Goal: Check status: Check status

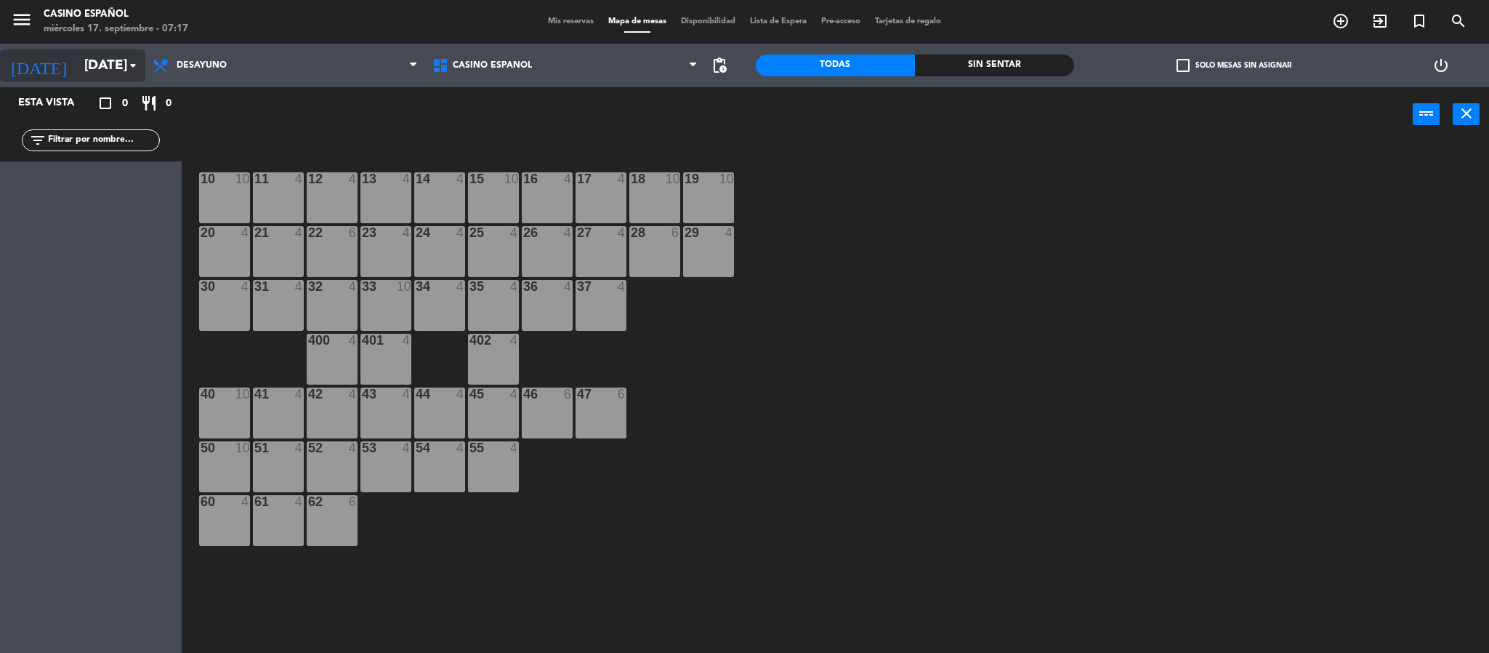
click at [110, 59] on input "[DATE]" at bounding box center [164, 65] width 175 height 31
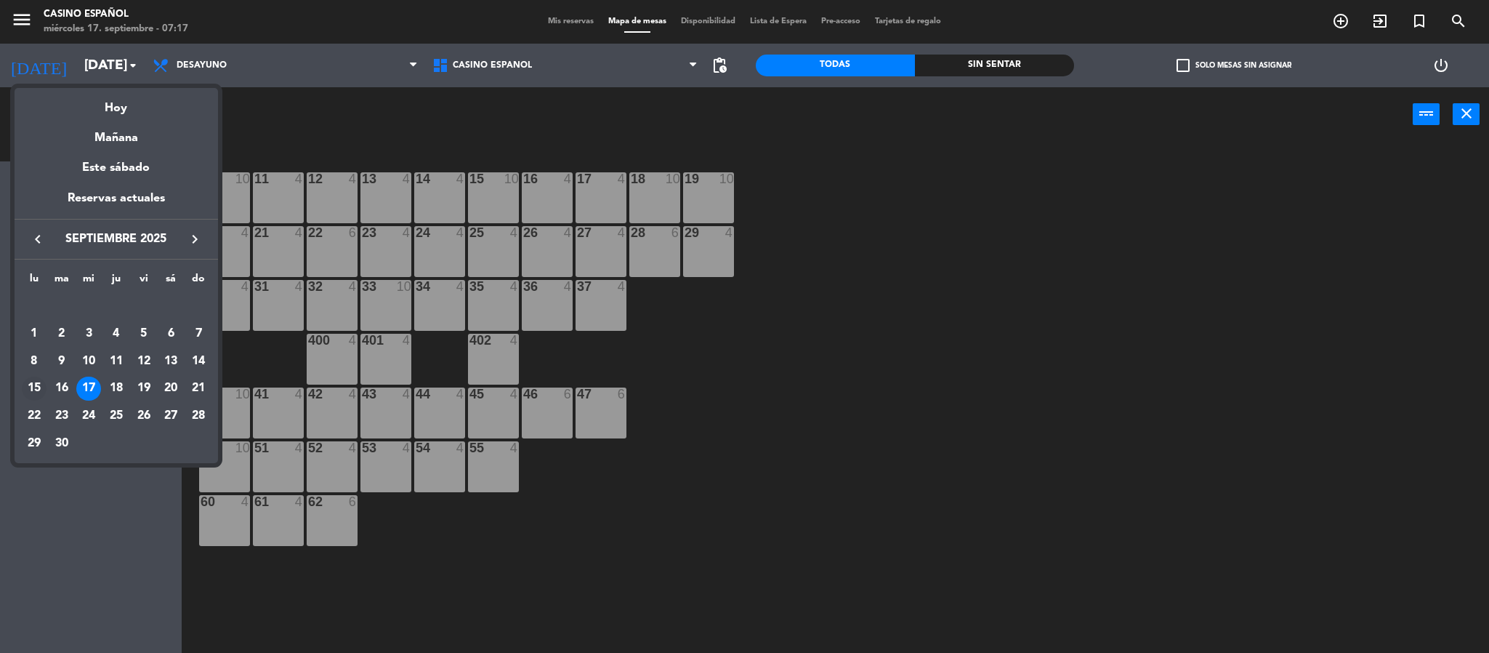
click at [31, 386] on div "15" at bounding box center [34, 388] width 25 height 25
type input "[DATE]"
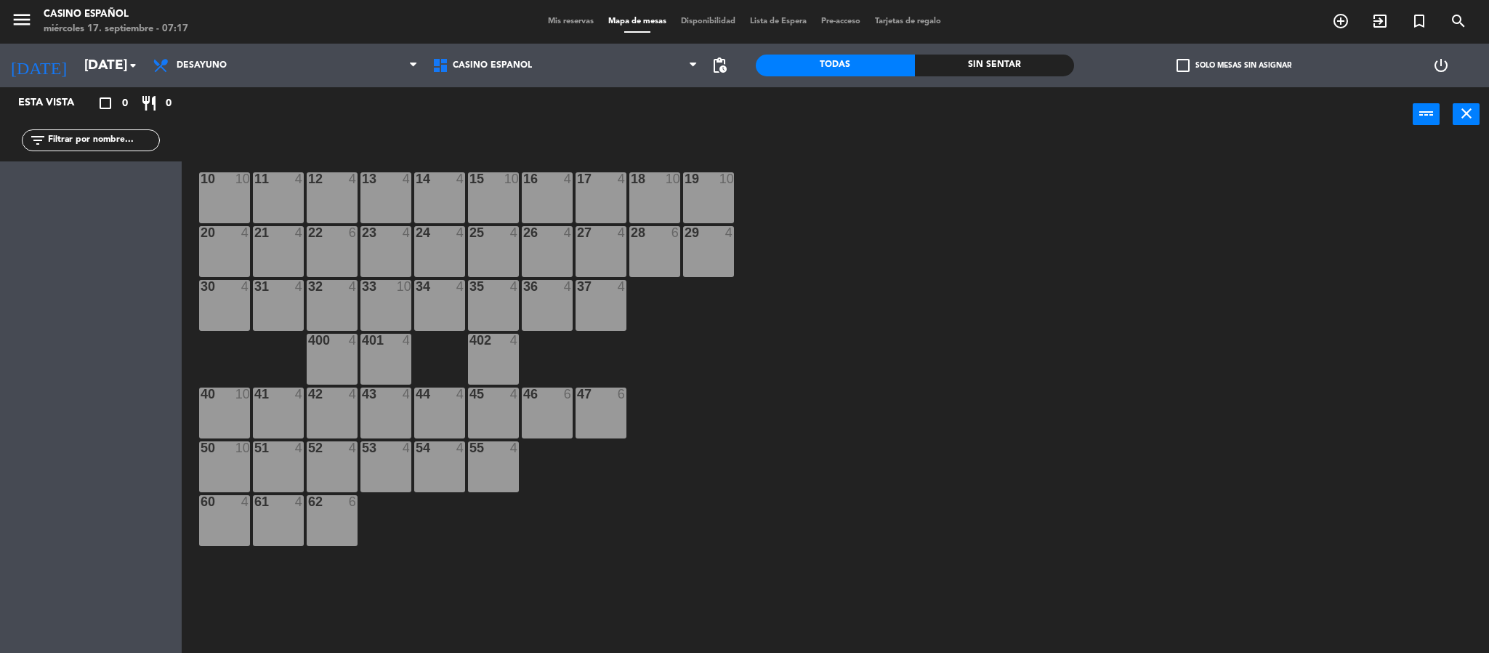
click at [563, 18] on span "Mis reservas" at bounding box center [571, 21] width 60 height 8
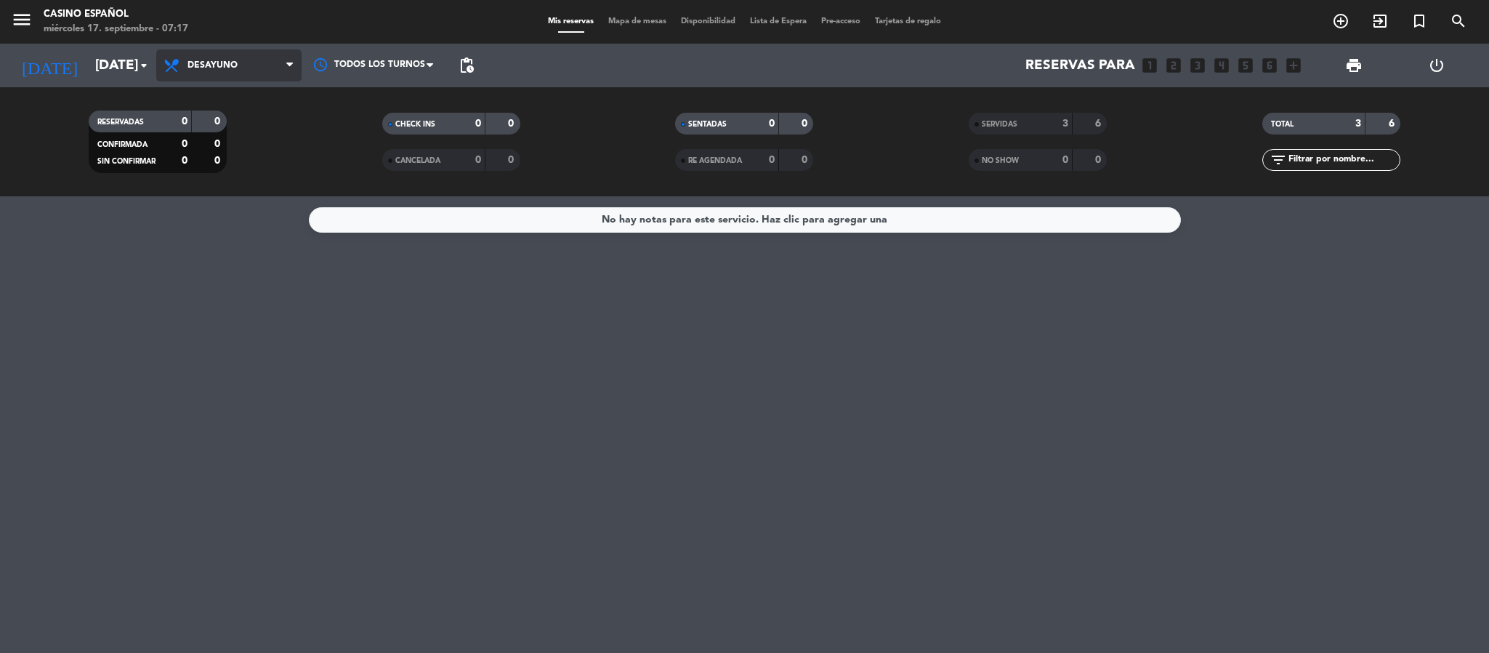
click at [205, 68] on span "Desayuno" at bounding box center [213, 65] width 50 height 10
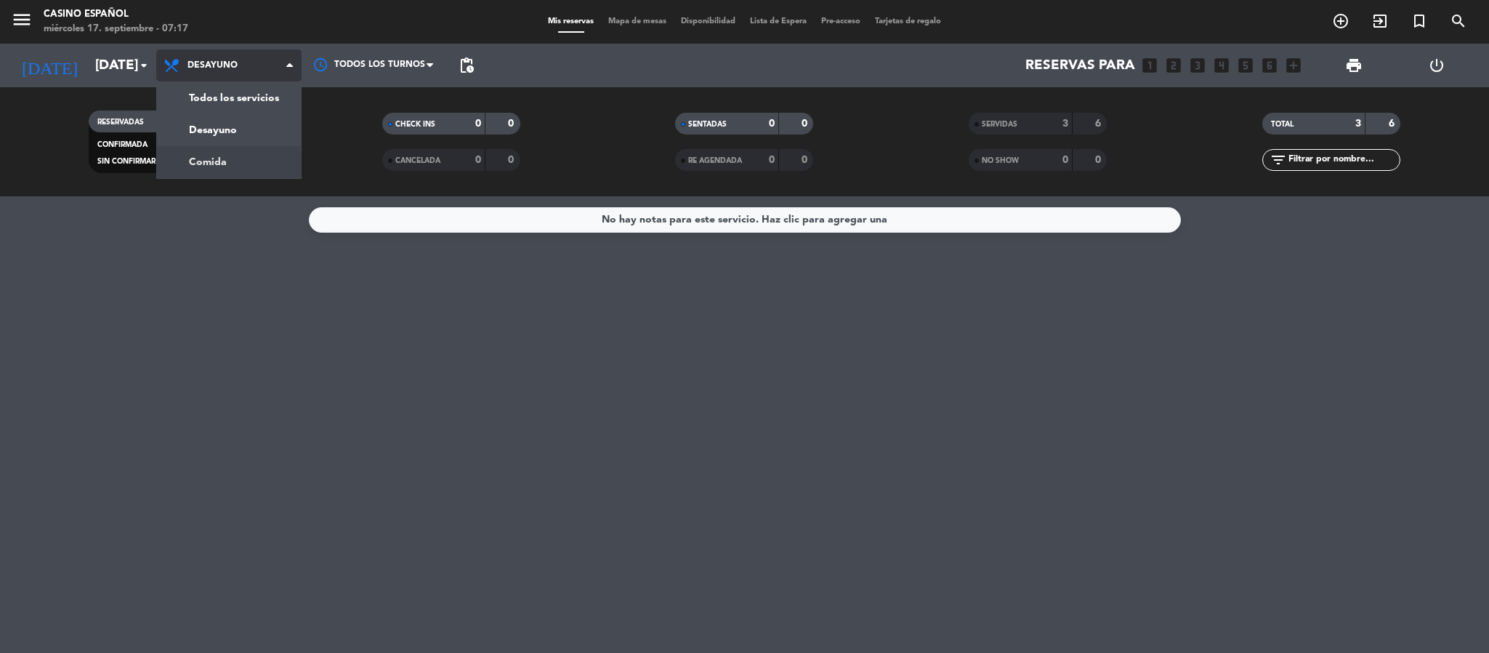
click at [227, 162] on div "menu Casino Español [DATE] 17. septiembre - 07:17 Mis reservas Mapa de mesas Di…" at bounding box center [744, 98] width 1489 height 196
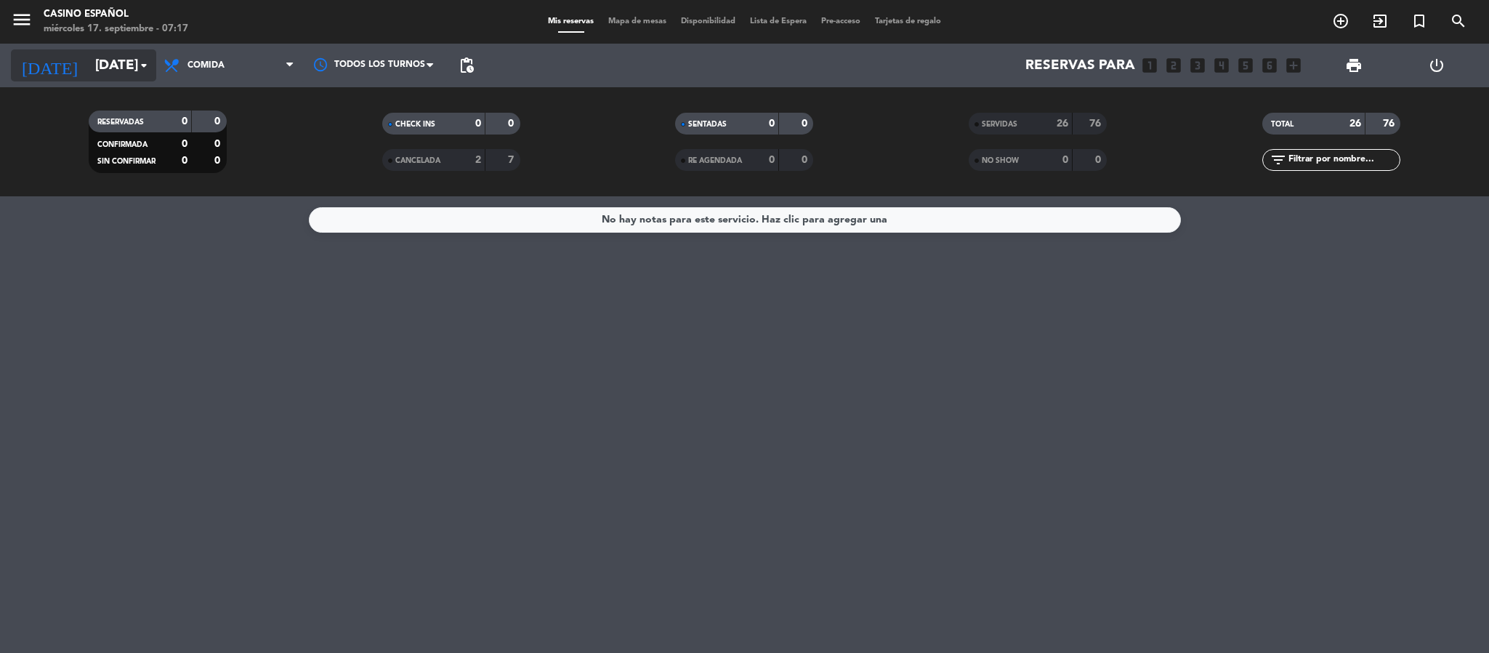
click at [97, 70] on input "[DATE]" at bounding box center [175, 65] width 175 height 31
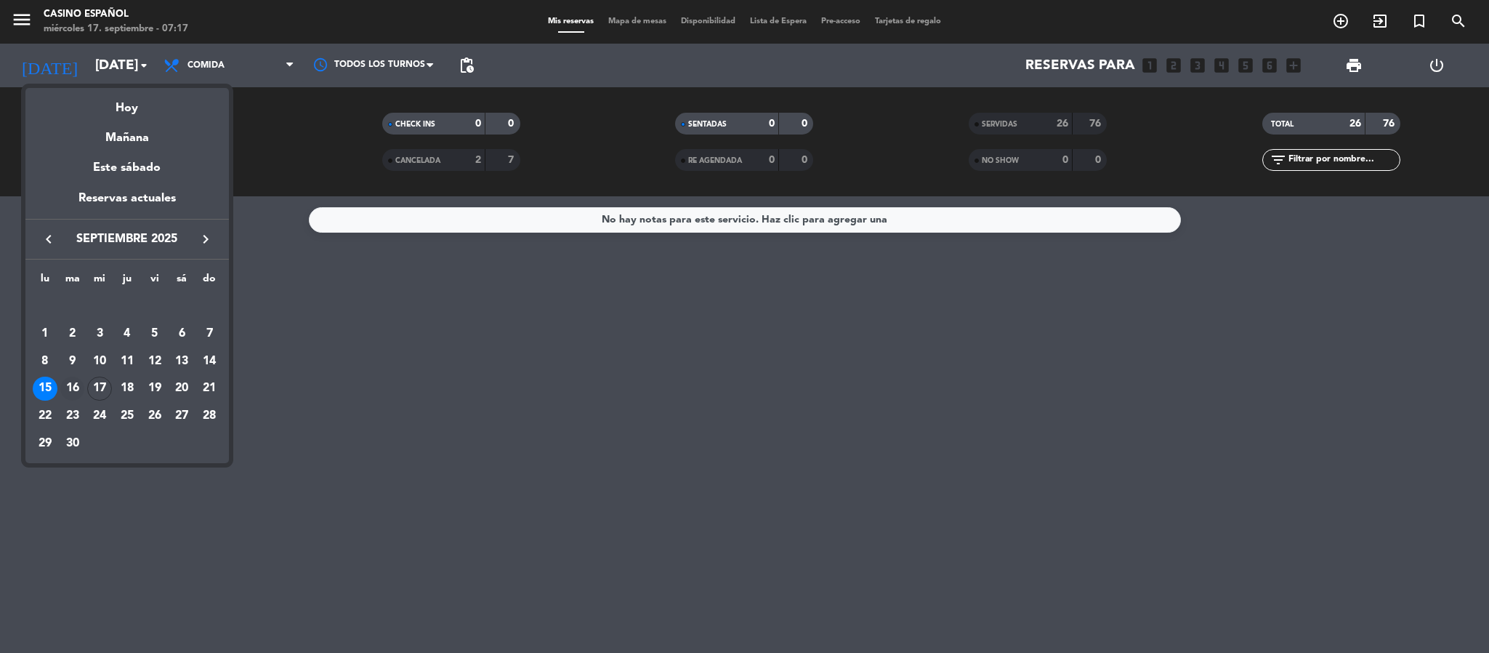
click at [68, 379] on div "16" at bounding box center [72, 388] width 25 height 25
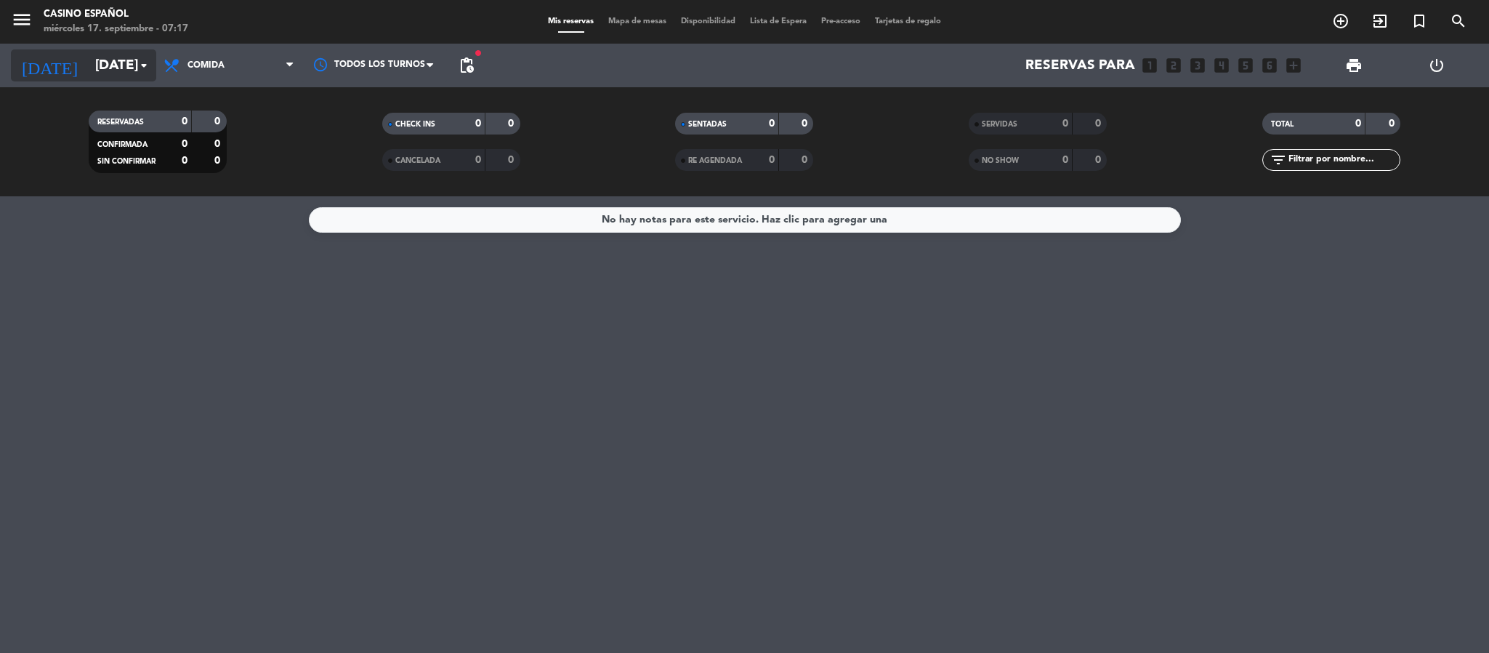
click at [88, 65] on input "[DATE]" at bounding box center [175, 65] width 175 height 31
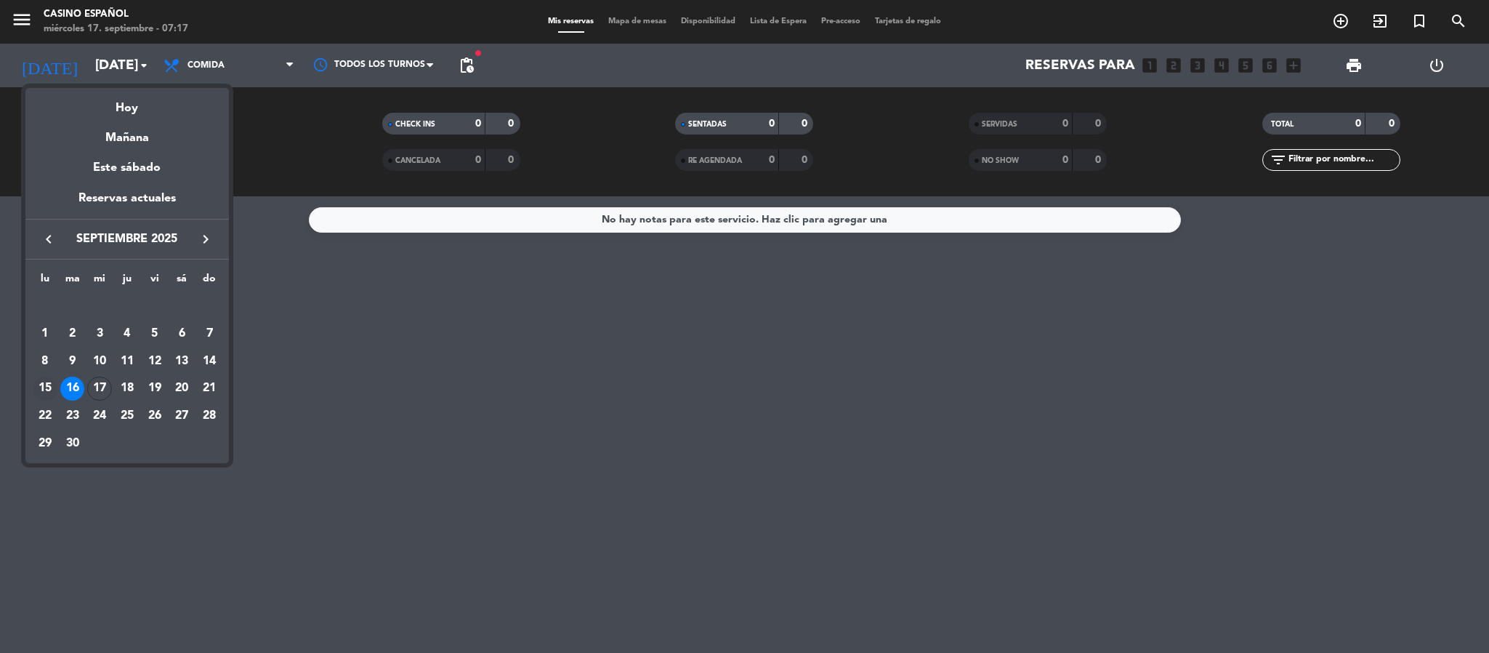
click at [44, 384] on div "15" at bounding box center [45, 388] width 25 height 25
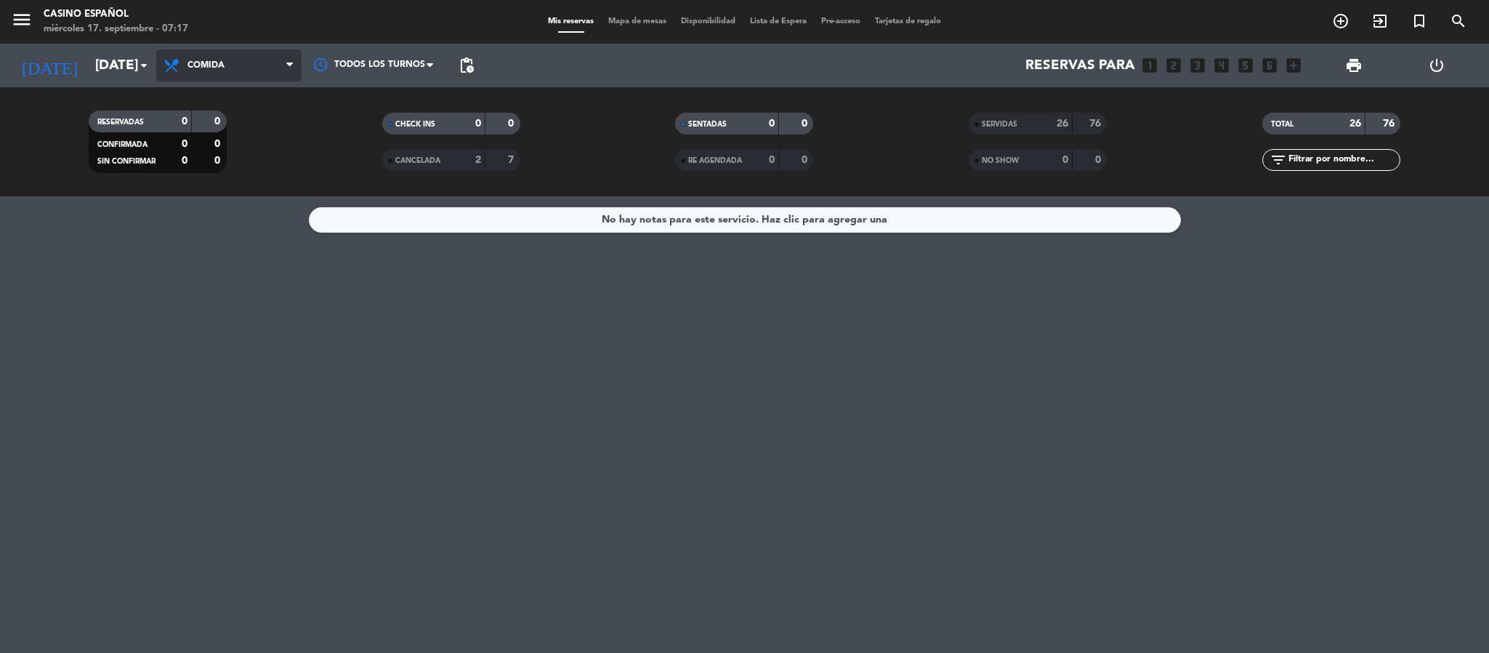
click at [234, 70] on span "Comida" at bounding box center [228, 65] width 145 height 32
click at [222, 127] on div "menu Casino Español [DATE] 17. septiembre - 07:17 Mis reservas Mapa de mesas Di…" at bounding box center [744, 98] width 1489 height 196
click at [88, 65] on input "[DATE]" at bounding box center [175, 65] width 175 height 31
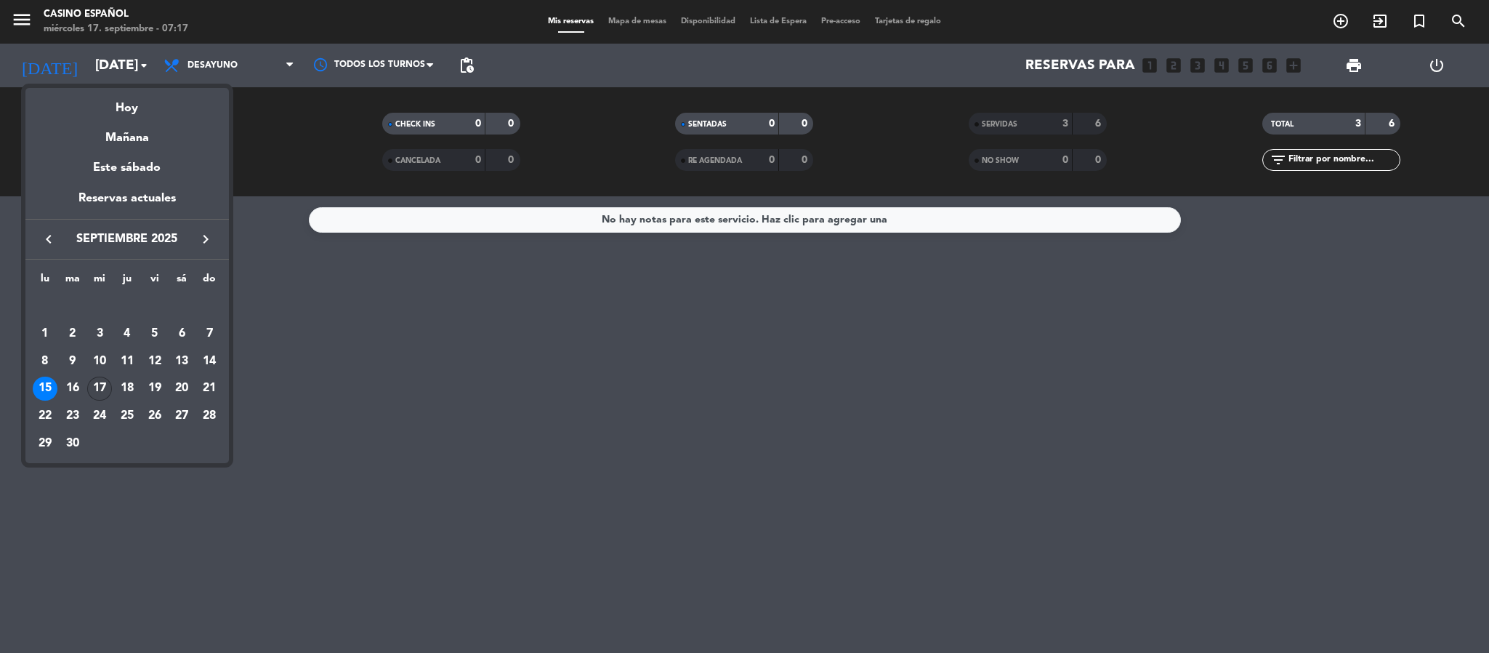
click at [107, 379] on div "17" at bounding box center [99, 388] width 25 height 25
type input "[DATE]"
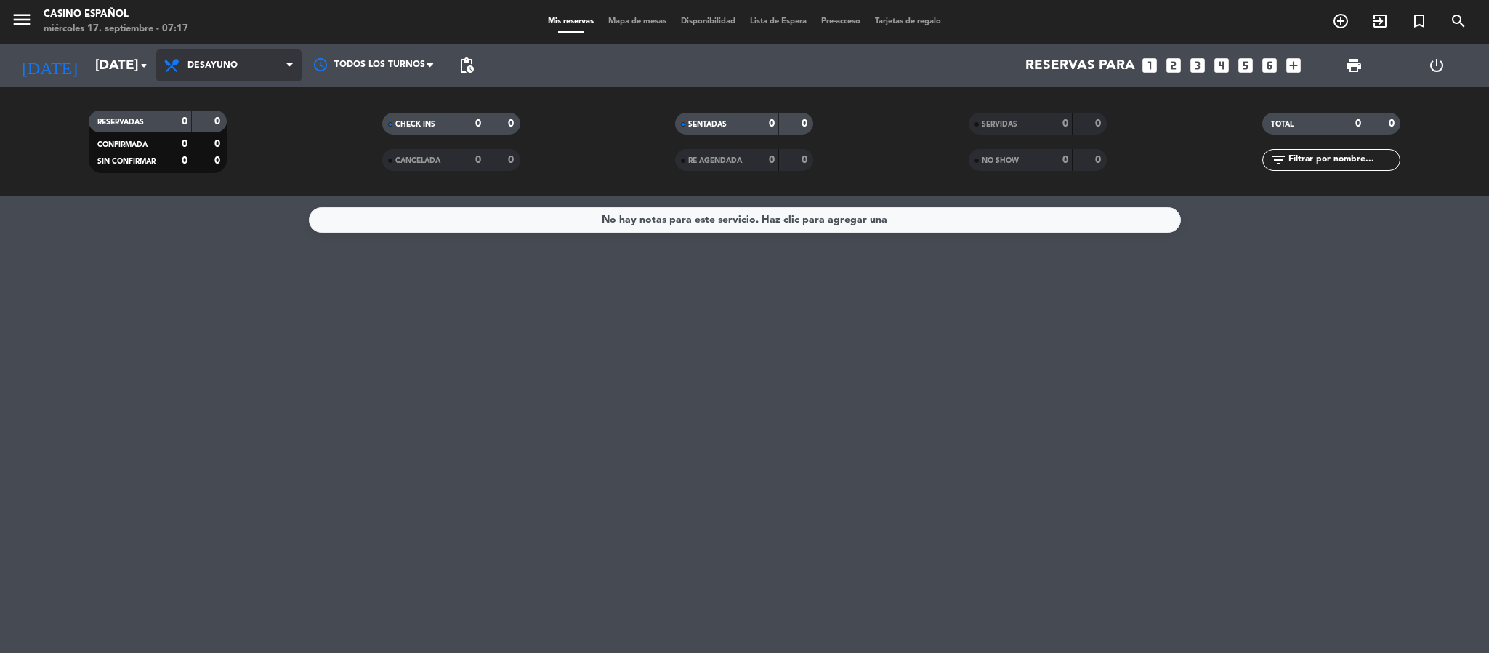
click at [262, 59] on span "Desayuno" at bounding box center [228, 65] width 145 height 32
click at [234, 164] on div "menu Casino Español [DATE] 17. septiembre - 07:17 Mis reservas Mapa de mesas Di…" at bounding box center [744, 98] width 1489 height 196
click at [247, 68] on span "Comida" at bounding box center [228, 65] width 145 height 32
click at [251, 126] on div "menu Casino Español [DATE] 17. septiembre - 07:18 Mis reservas Mapa de mesas Di…" at bounding box center [744, 98] width 1489 height 196
